Goal: Task Accomplishment & Management: Use online tool/utility

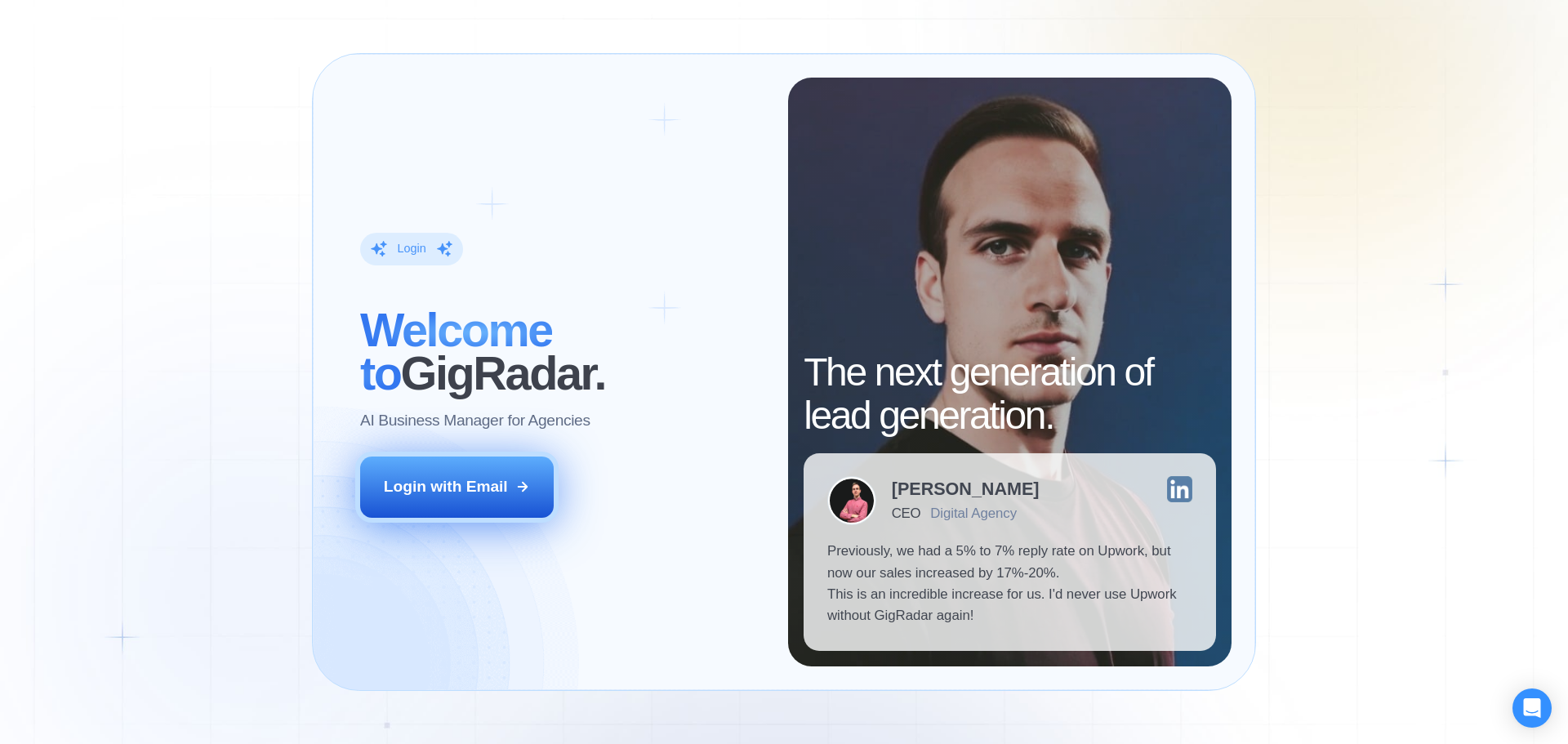
click at [522, 487] on icon at bounding box center [523, 487] width 9 height 9
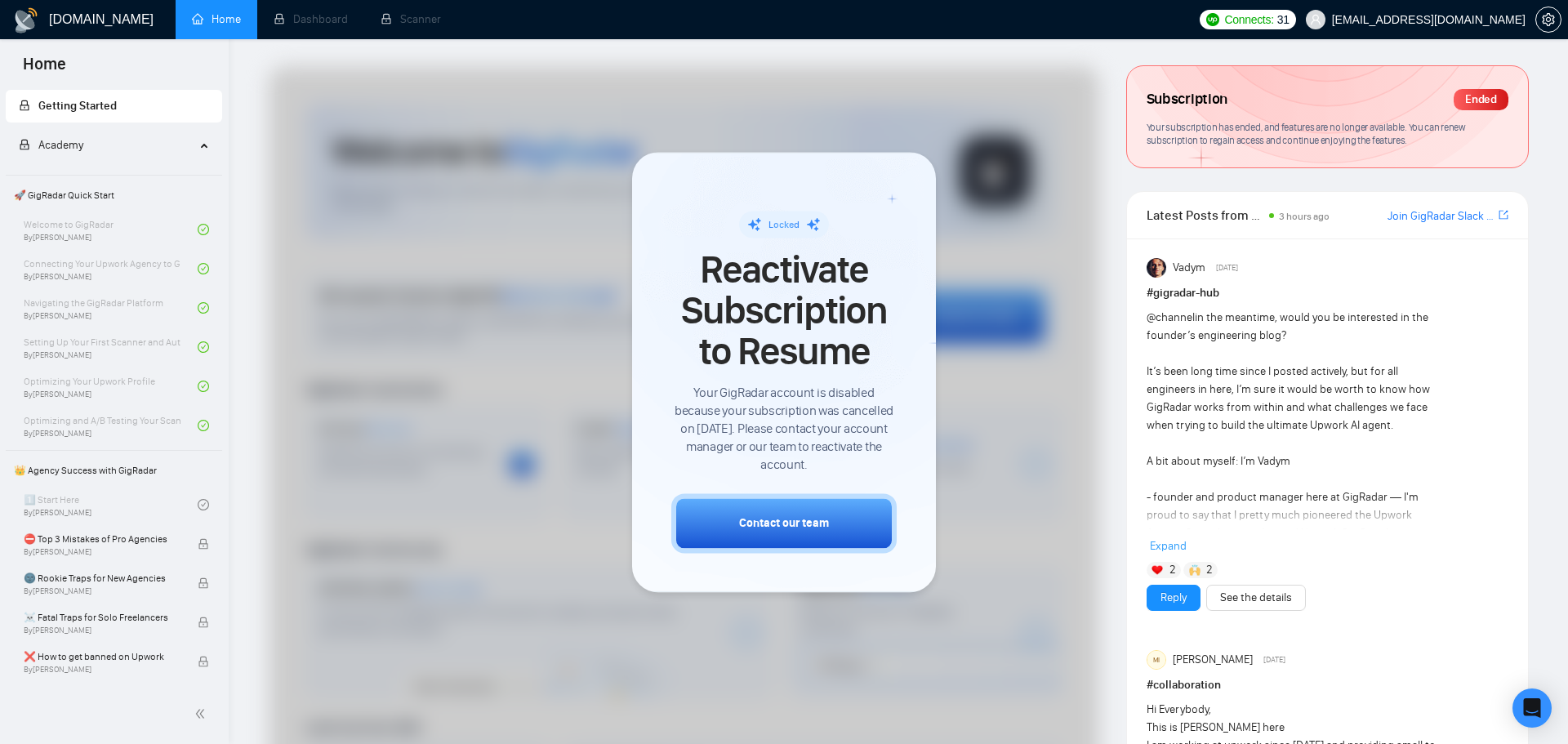
click at [405, 445] on div at bounding box center [684, 484] width 831 height 835
click at [421, 26] on li "Scanner" at bounding box center [411, 20] width 93 height 40
click at [763, 512] on button "Contact our team" at bounding box center [784, 523] width 226 height 59
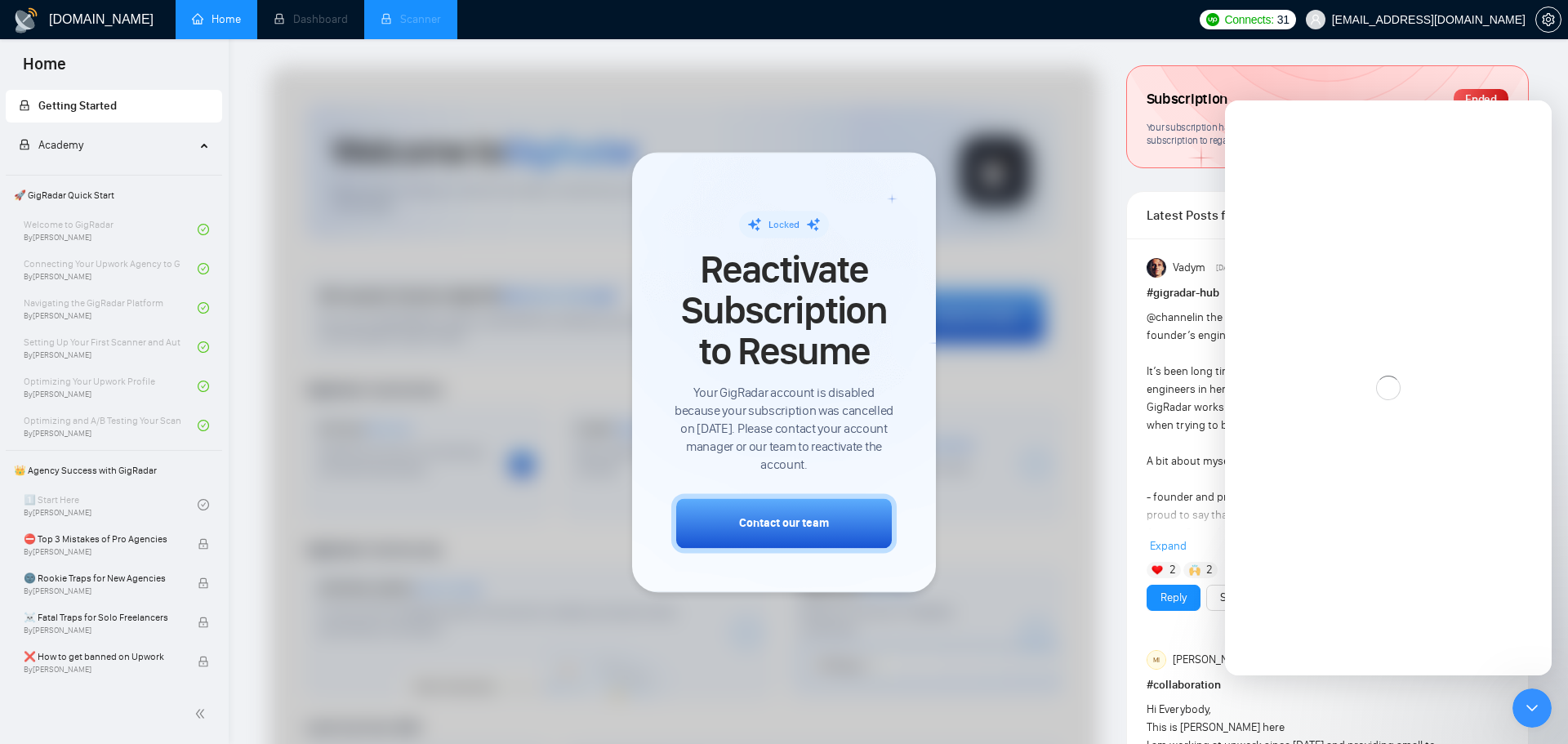
click at [398, 28] on li "Scanner" at bounding box center [411, 20] width 93 height 40
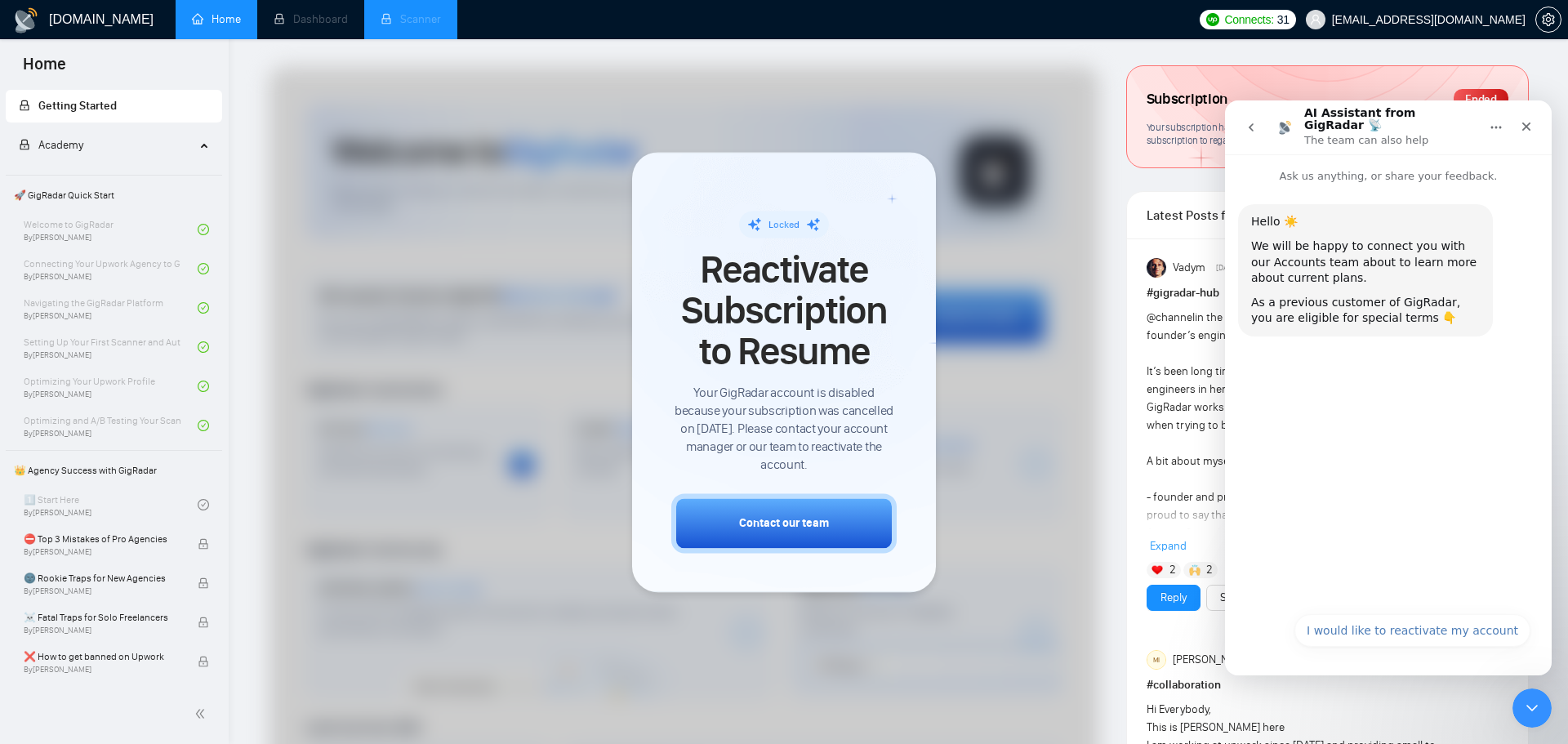
click at [398, 28] on li "Scanner" at bounding box center [411, 20] width 93 height 40
